Goal: Communication & Community: Share content

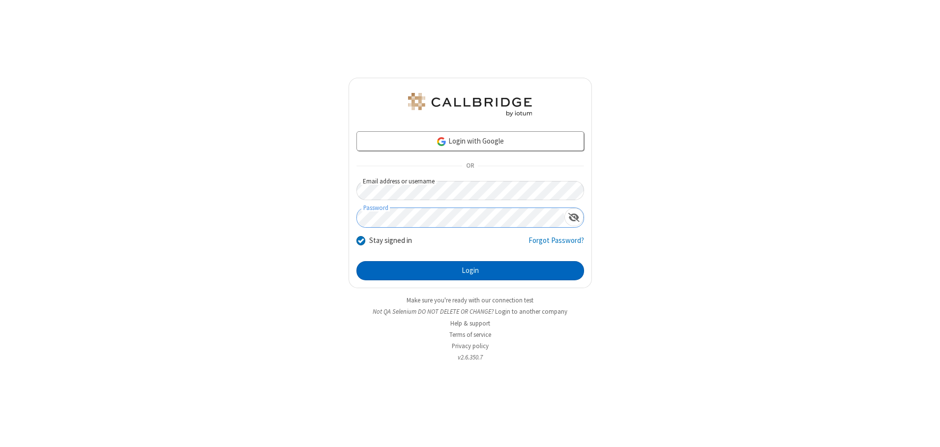
click at [470, 270] on button "Login" at bounding box center [471, 271] width 228 height 20
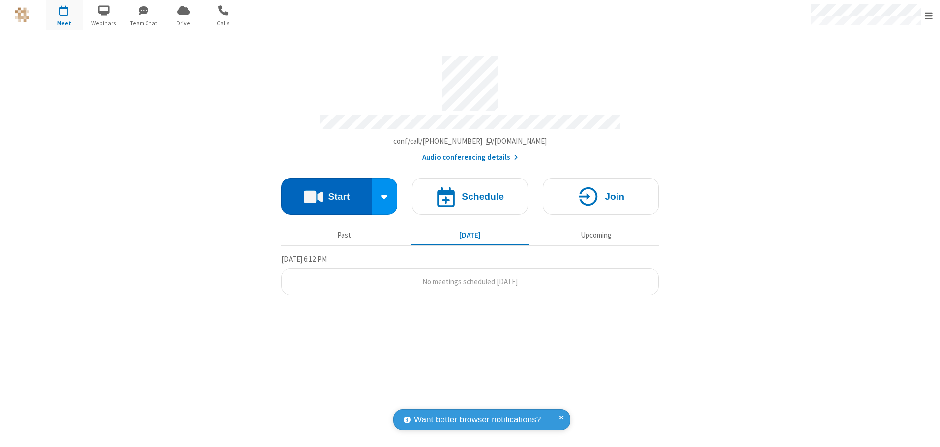
click at [327, 193] on button "Start" at bounding box center [326, 196] width 91 height 37
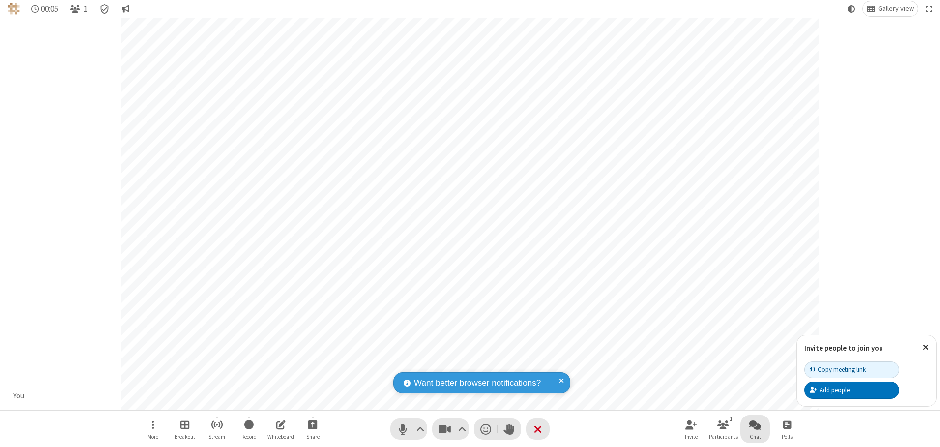
click at [755, 424] on span "Open chat" at bounding box center [755, 425] width 12 height 12
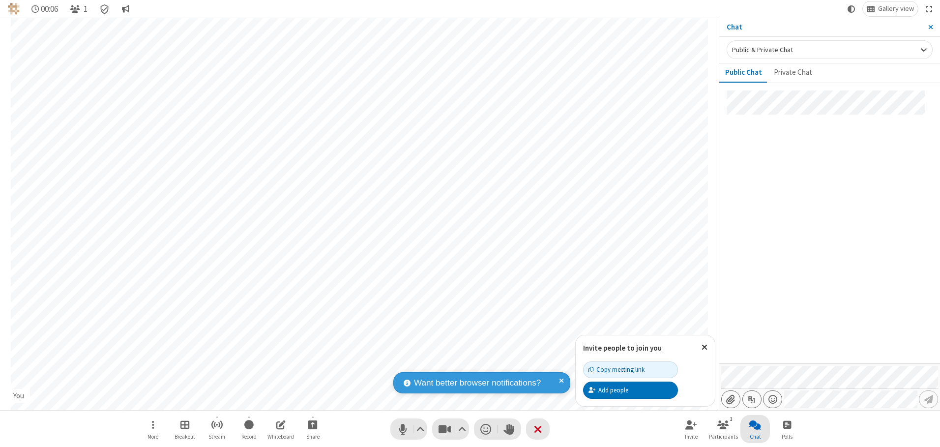
type input "C:\fakepath\doc_test.docx"
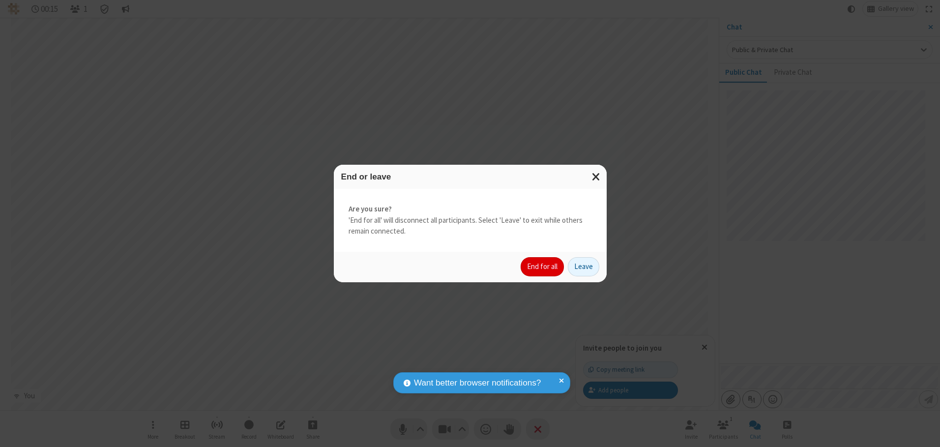
click at [543, 267] on button "End for all" at bounding box center [542, 267] width 43 height 20
